Goal: Transaction & Acquisition: Purchase product/service

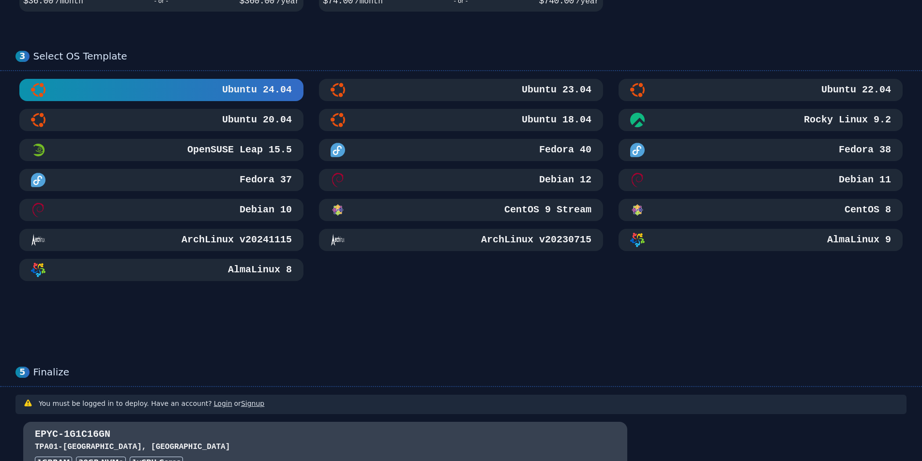
scroll to position [399, 0]
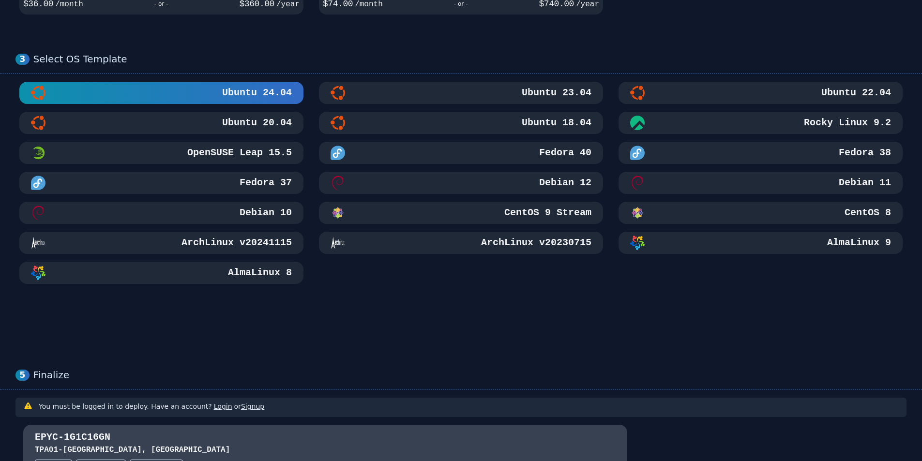
click at [760, 244] on div "AlmaLinux 9" at bounding box center [760, 243] width 261 height 15
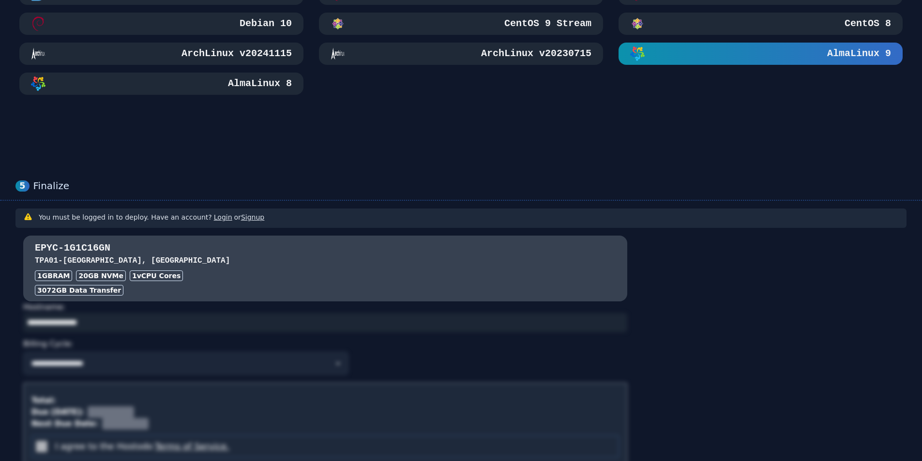
scroll to position [593, 0]
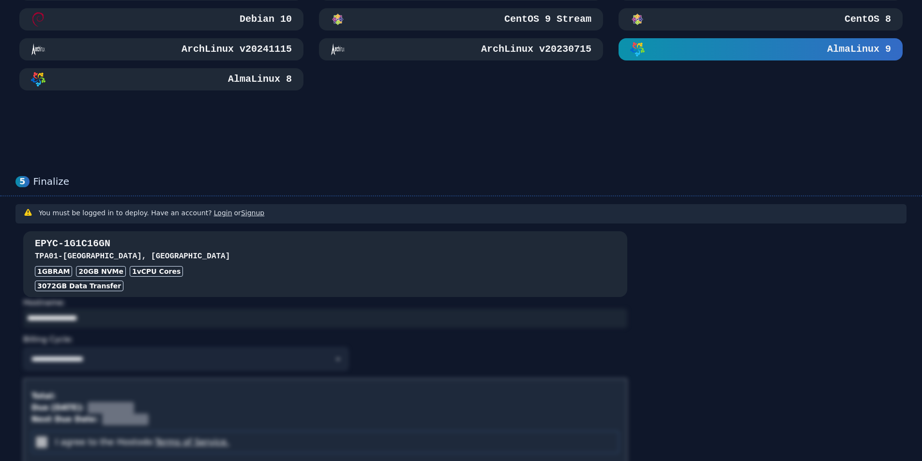
click at [63, 271] on div "1GB RAM" at bounding box center [53, 271] width 37 height 11
click at [285, 262] on h3 "TPA01 - [GEOGRAPHIC_DATA], [GEOGRAPHIC_DATA]" at bounding box center [325, 257] width 581 height 12
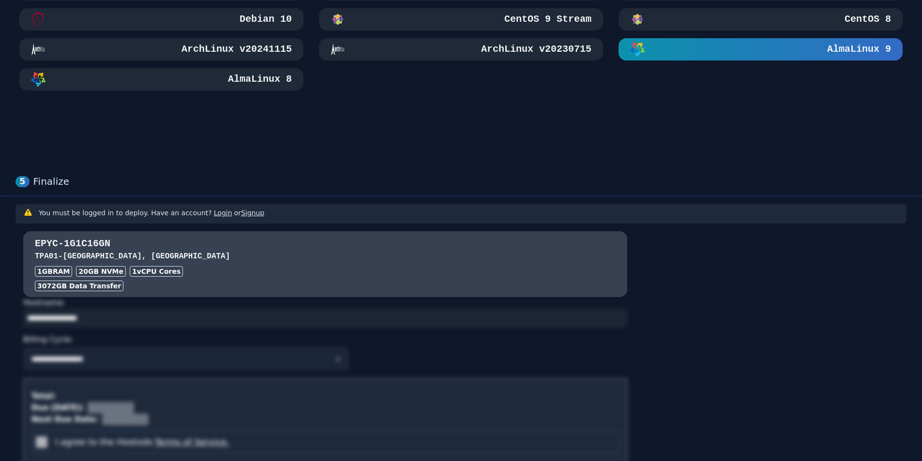
click at [122, 218] on div "You must be logged in to deploy. Have an account? Login or Signup" at bounding box center [152, 214] width 226 height 12
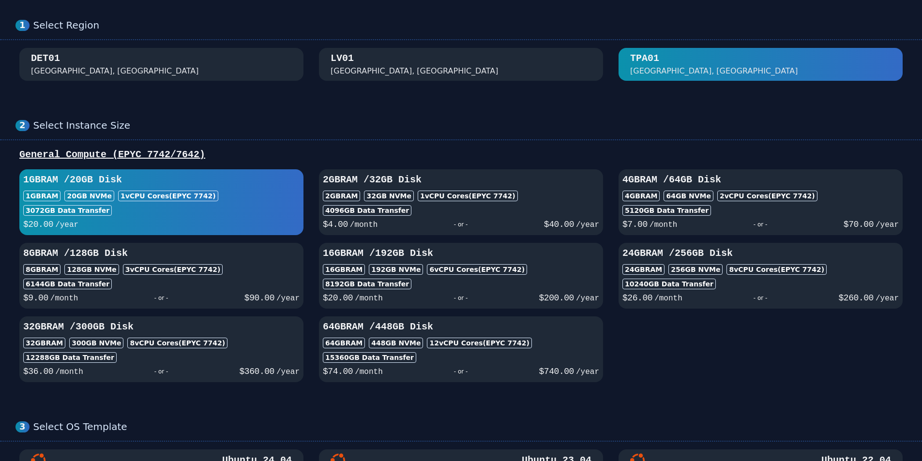
scroll to position [0, 0]
